Goal: Find contact information: Find contact information

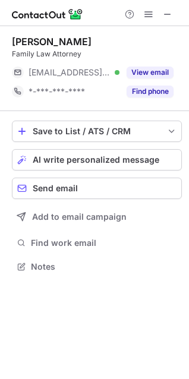
scroll to position [258, 189]
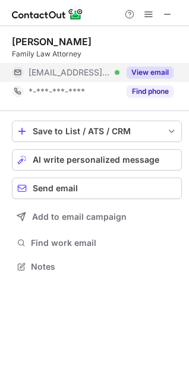
click at [155, 70] on button "View email" at bounding box center [150, 73] width 47 height 12
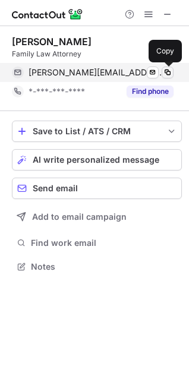
click at [165, 71] on span at bounding box center [168, 73] width 10 height 10
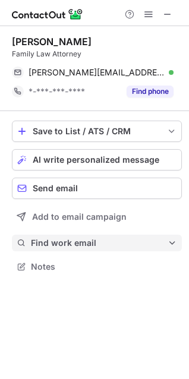
click at [65, 244] on span "Find work email" at bounding box center [99, 243] width 137 height 11
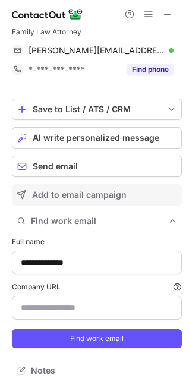
scroll to position [30, 0]
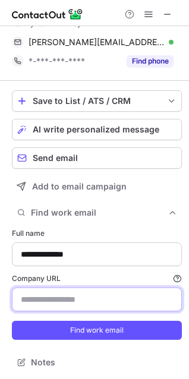
click at [116, 291] on input "Company URL Finding work email will consume 1 credit if a match is found." at bounding box center [97, 300] width 170 height 24
paste input "**********"
click at [12, 321] on button "Find work email" at bounding box center [97, 330] width 170 height 19
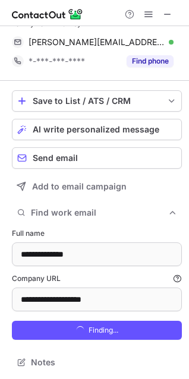
type input "**********"
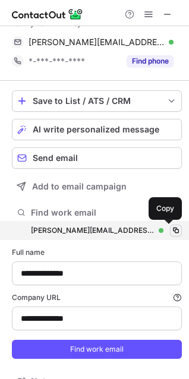
click at [170, 229] on button at bounding box center [176, 231] width 12 height 12
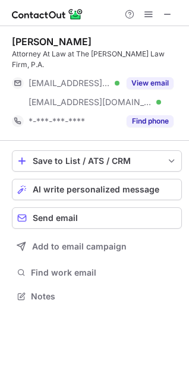
scroll to position [278, 189]
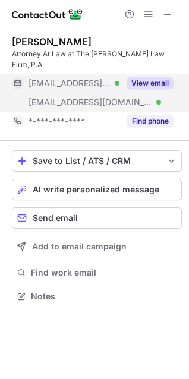
click at [158, 77] on button "View email" at bounding box center [150, 83] width 47 height 12
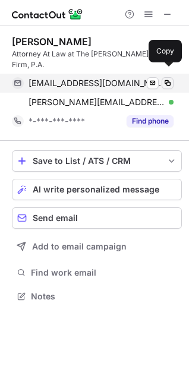
click at [171, 78] on span at bounding box center [168, 83] width 10 height 10
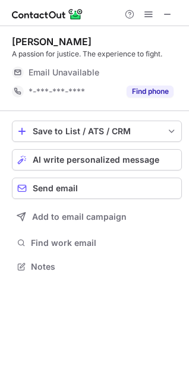
scroll to position [6, 6]
